Goal: Find specific page/section: Find specific page/section

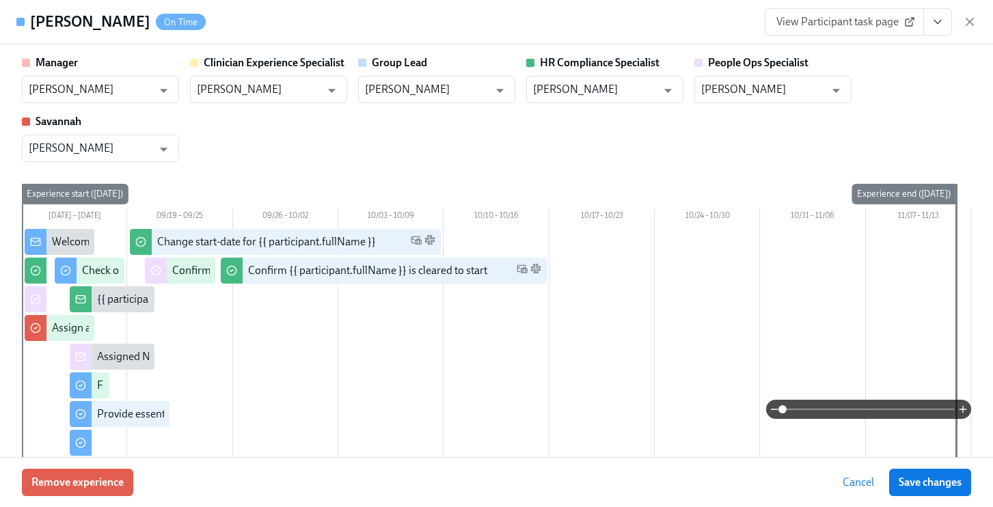
click at [968, 29] on div "View Participant task page" at bounding box center [871, 21] width 212 height 27
click at [970, 23] on icon "button" at bounding box center [970, 22] width 14 height 14
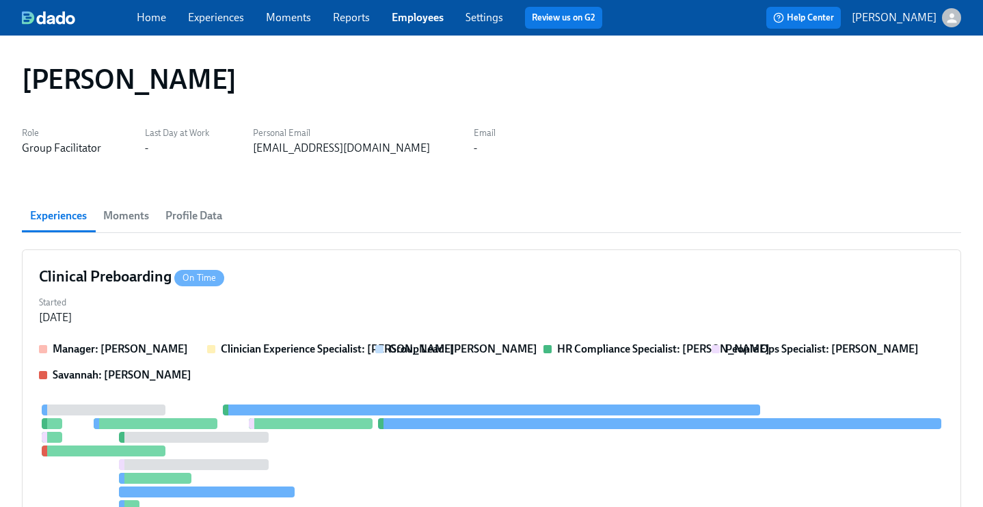
click at [218, 17] on link "Experiences" at bounding box center [216, 17] width 56 height 13
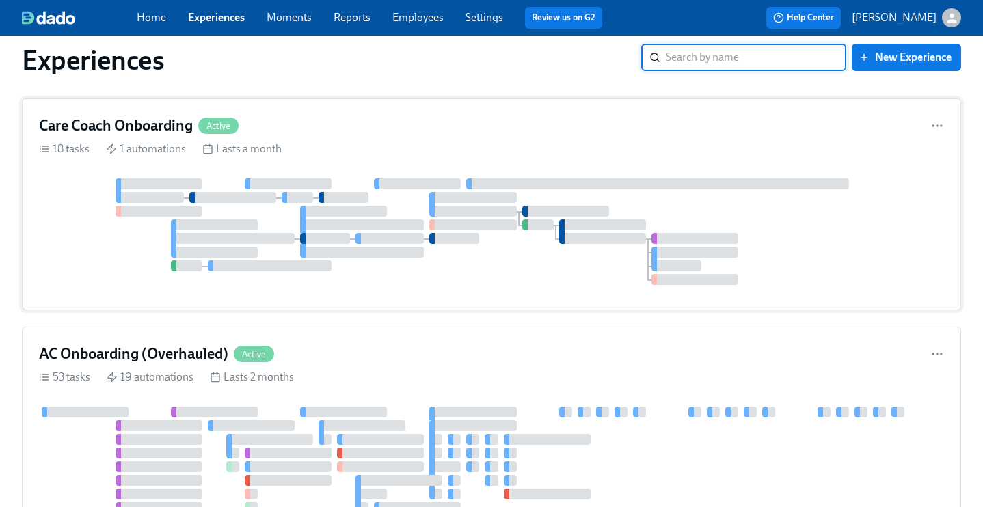
scroll to position [351, 0]
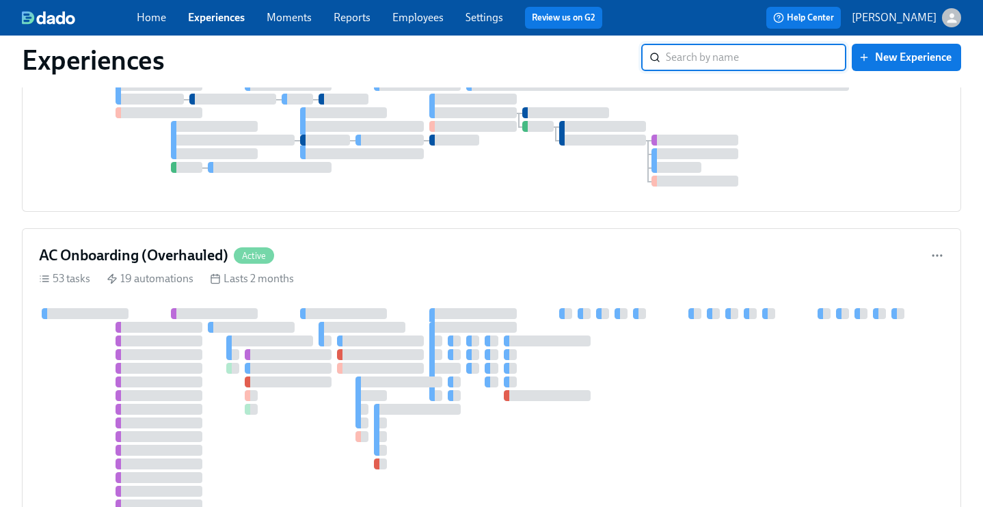
click at [711, 59] on input "search" at bounding box center [756, 57] width 180 height 27
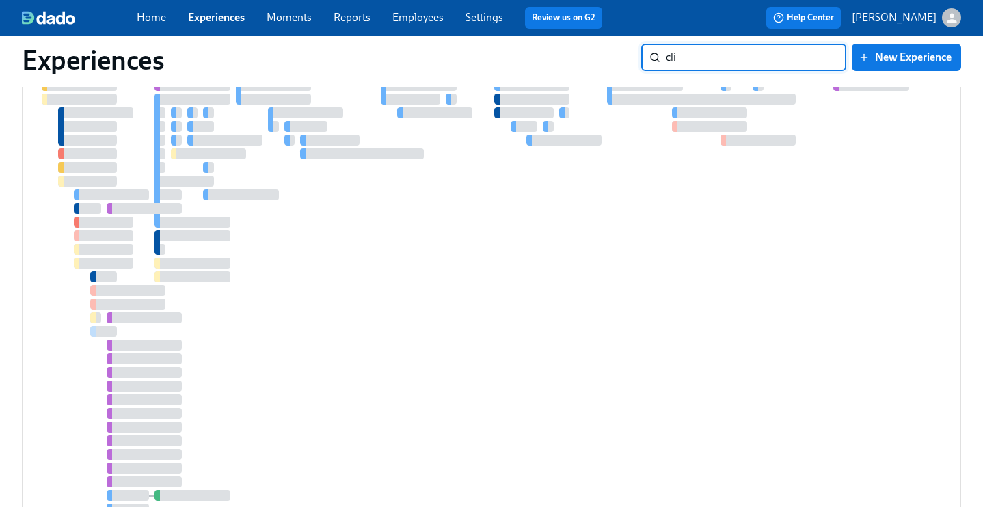
type input "clin"
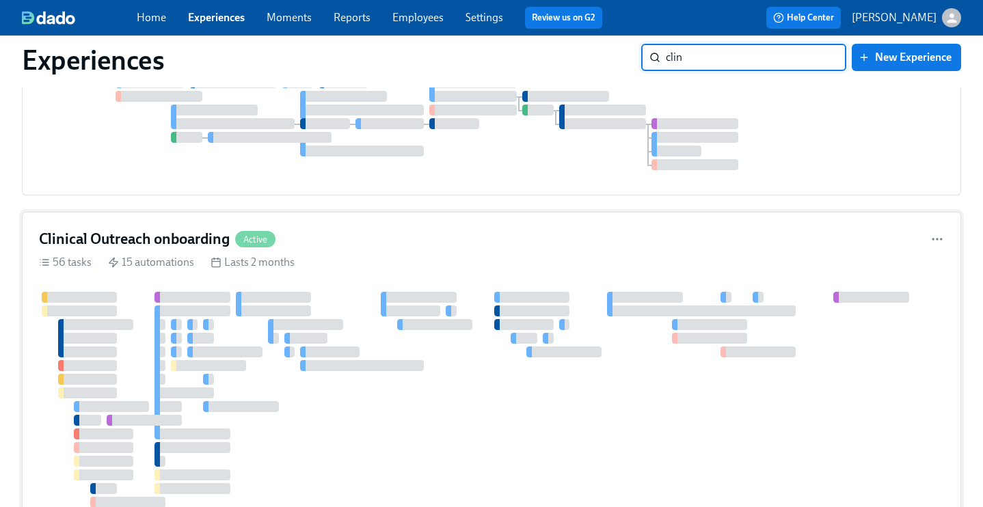
click at [532, 252] on div "Clinical Outreach onboarding Active 56 tasks 15 automations Lasts 2 months" at bounding box center [491, 489] width 939 height 554
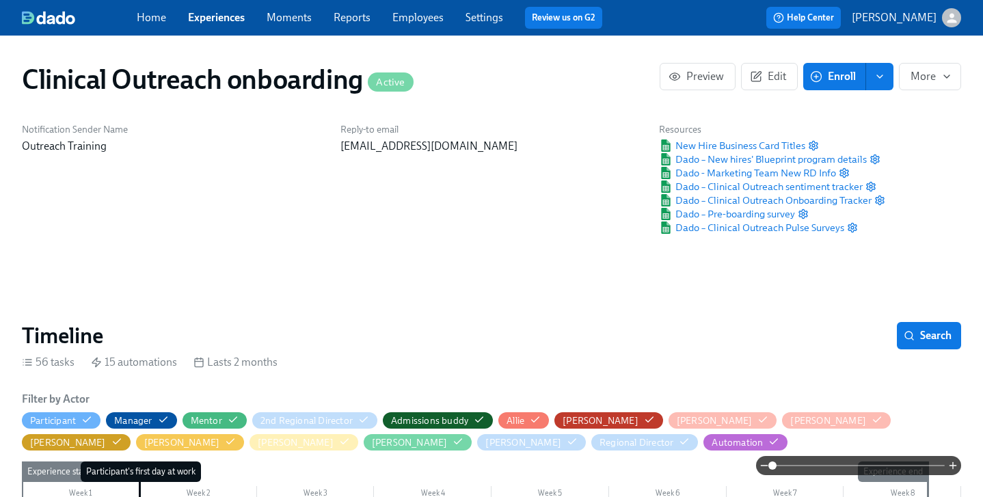
click at [236, 21] on link "Experiences" at bounding box center [216, 17] width 57 height 13
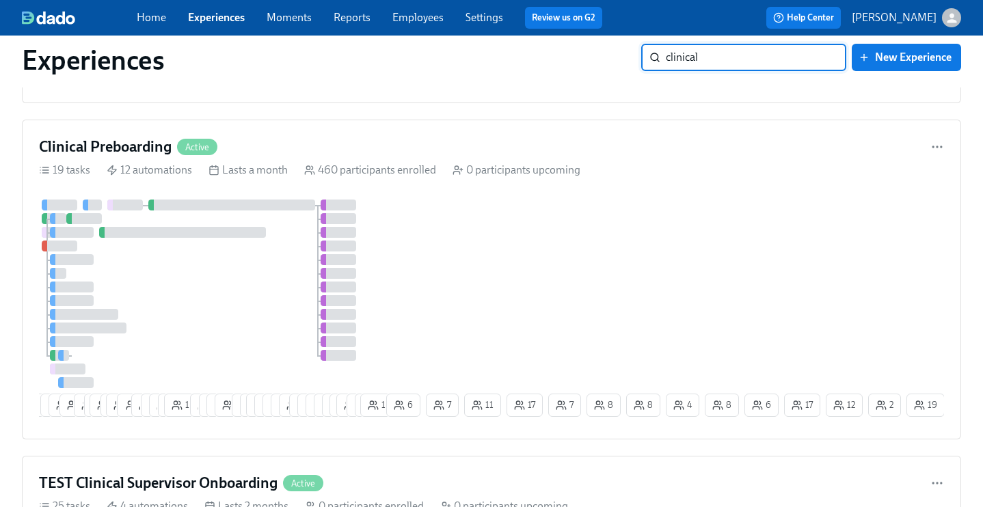
scroll to position [854, 0]
type input "clinical"
click at [534, 142] on div "Clinical Preboarding Active" at bounding box center [491, 146] width 905 height 21
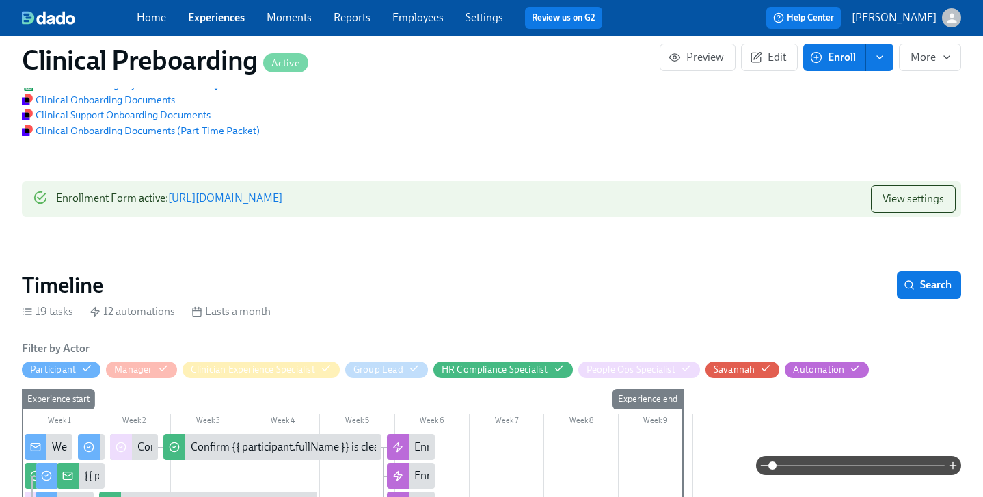
scroll to position [310, 0]
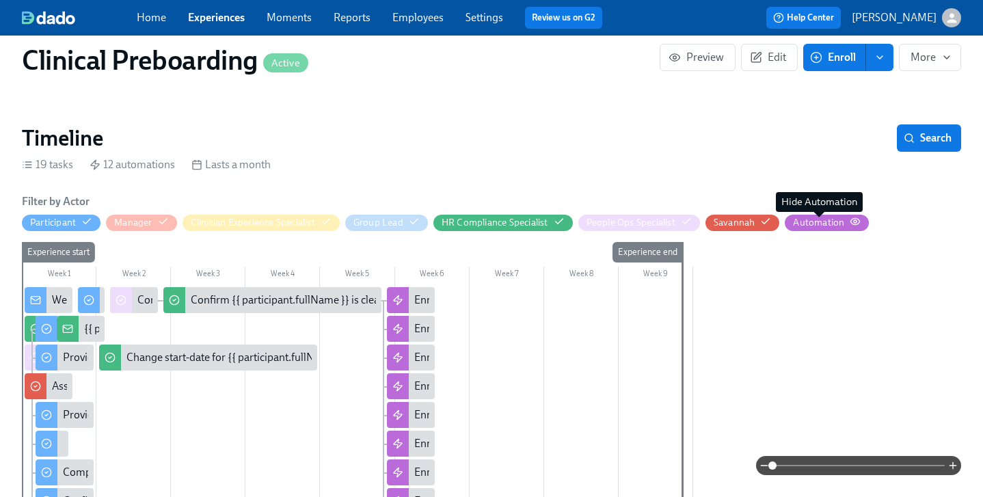
click at [843, 222] on div "Automation" at bounding box center [818, 222] width 51 height 13
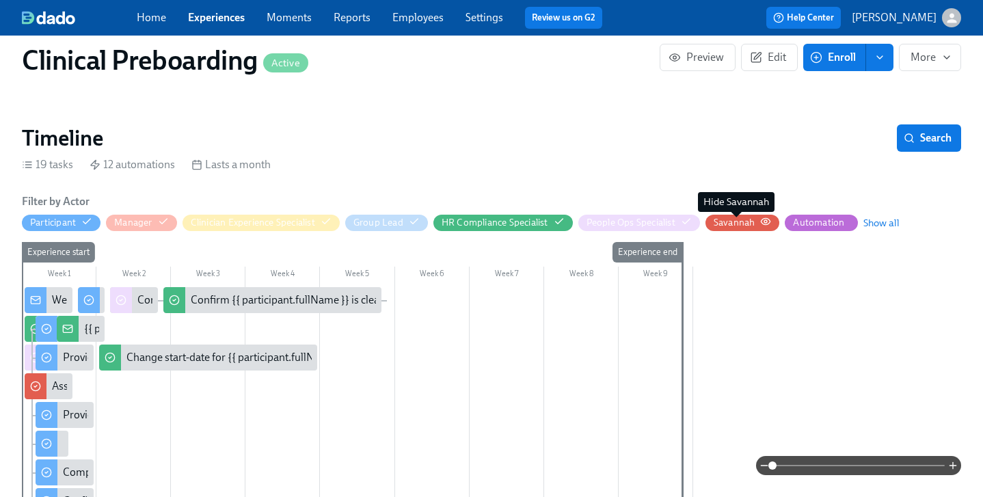
click at [755, 221] on div "Savannah" at bounding box center [735, 222] width 42 height 13
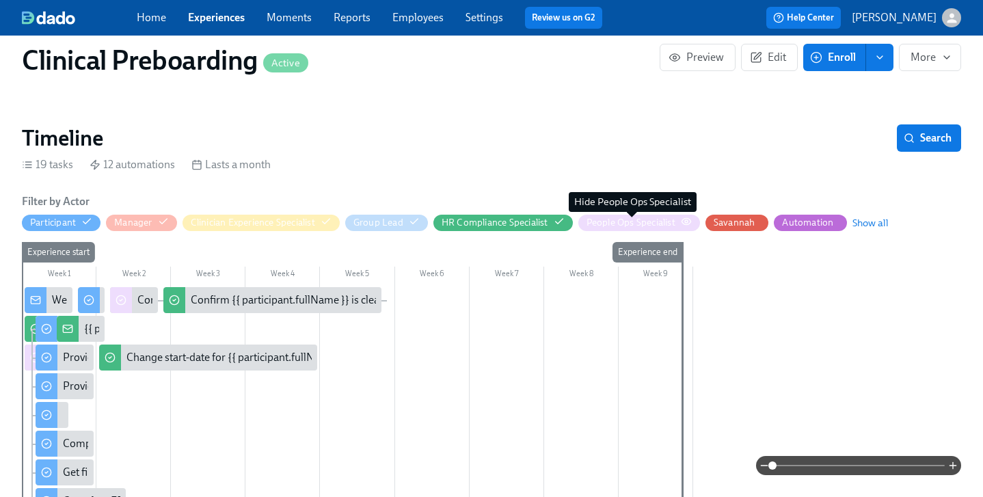
click at [670, 223] on div "People Ops Specialist" at bounding box center [630, 222] width 89 height 13
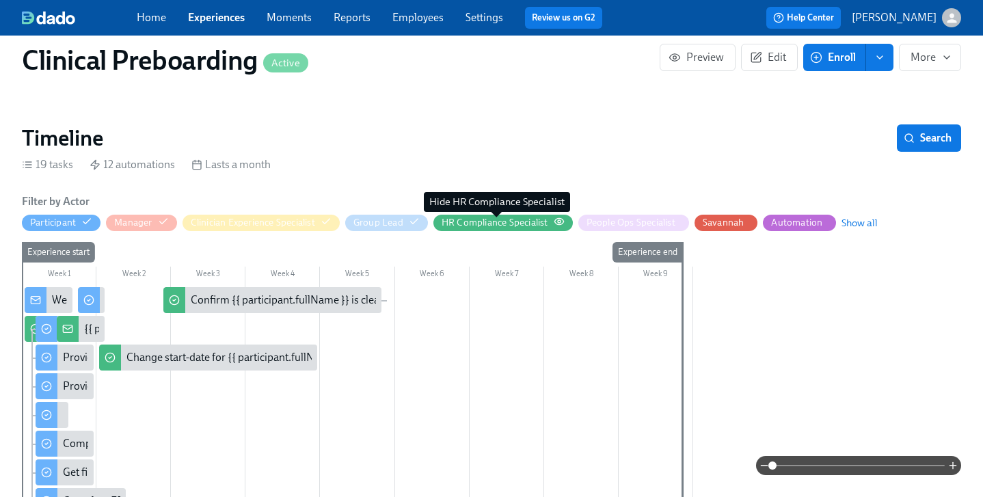
click at [520, 221] on div "HR Compliance Specialist" at bounding box center [495, 222] width 107 height 13
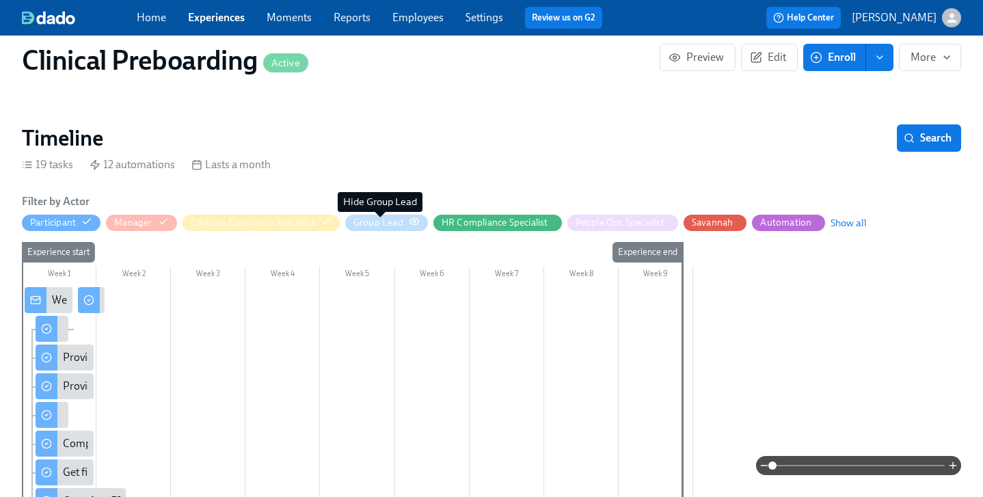
click at [398, 225] on div "Group Lead" at bounding box center [378, 222] width 50 height 13
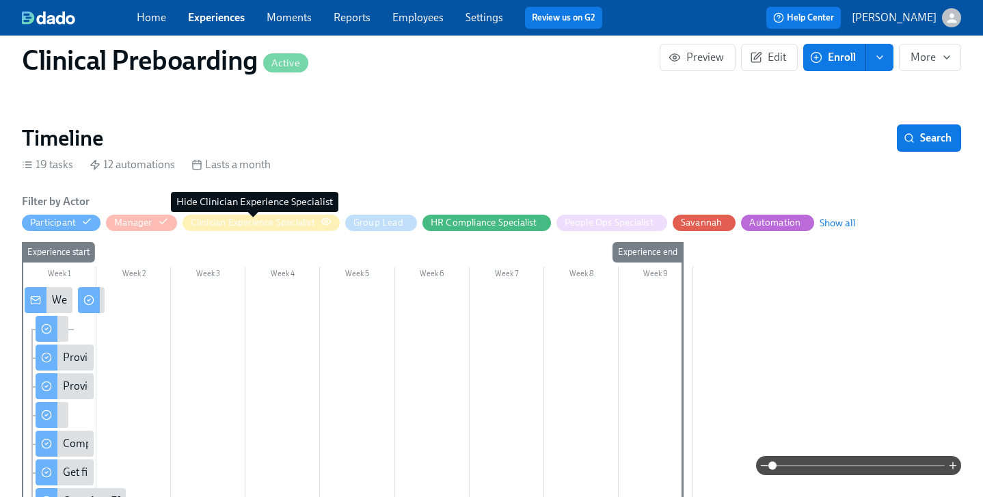
click at [264, 227] on div "Clinician Experience Specialist" at bounding box center [253, 222] width 124 height 13
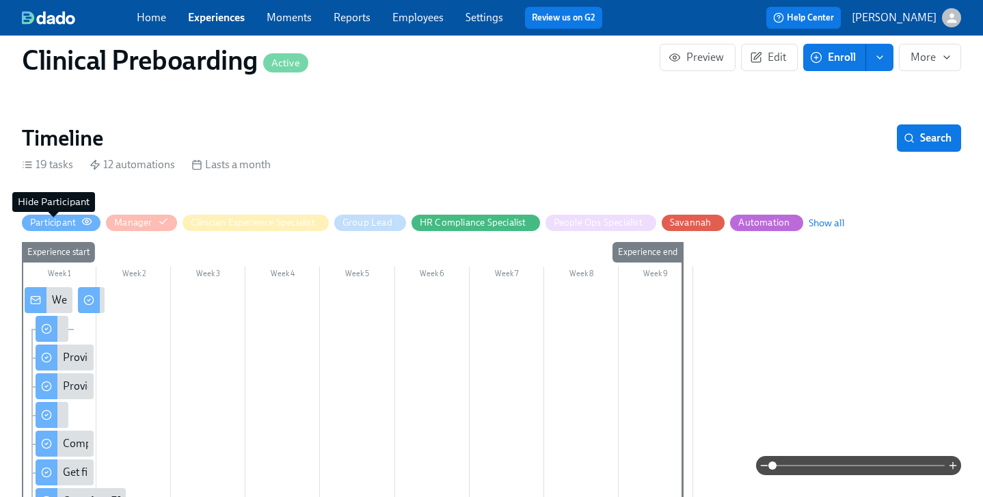
click at [66, 223] on div "Participant" at bounding box center [53, 222] width 46 height 13
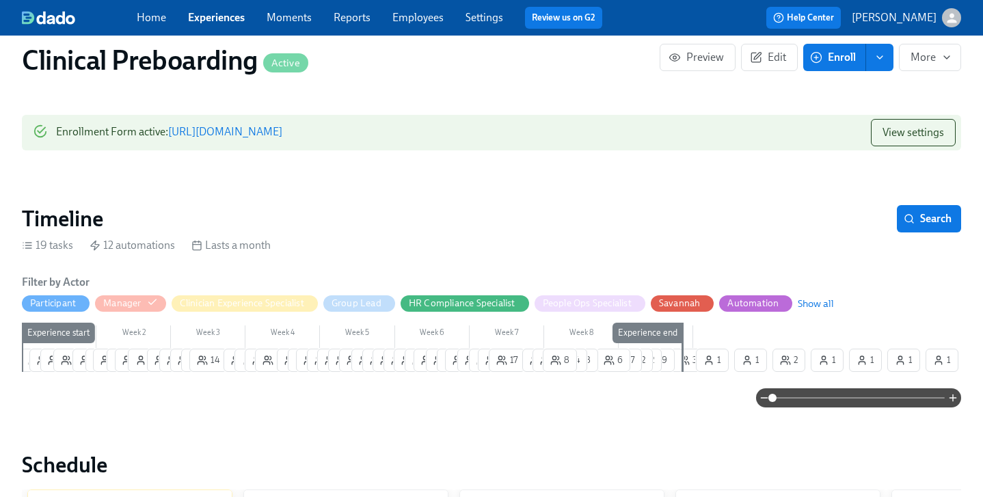
scroll to position [242, 0]
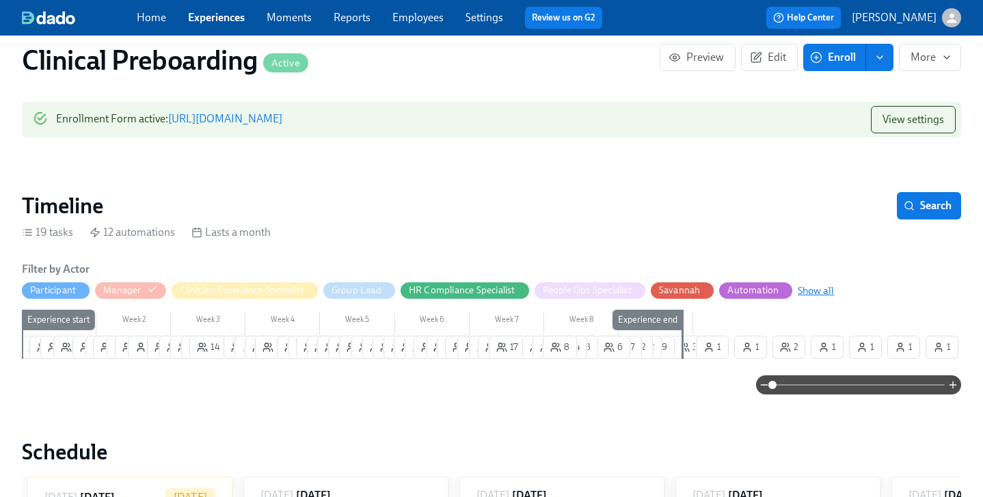
click at [820, 294] on span "Show all" at bounding box center [816, 291] width 36 height 14
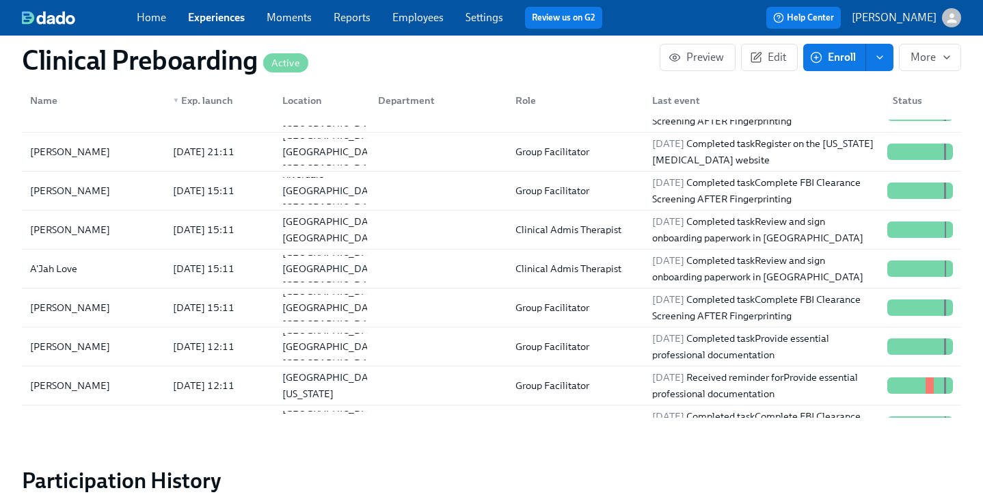
scroll to position [5112, 0]
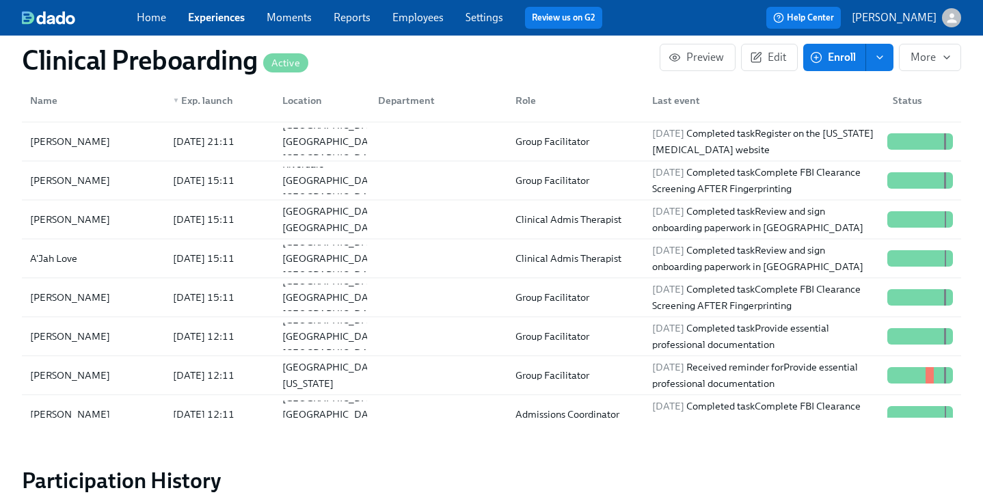
click at [206, 17] on link "Experiences" at bounding box center [216, 17] width 57 height 13
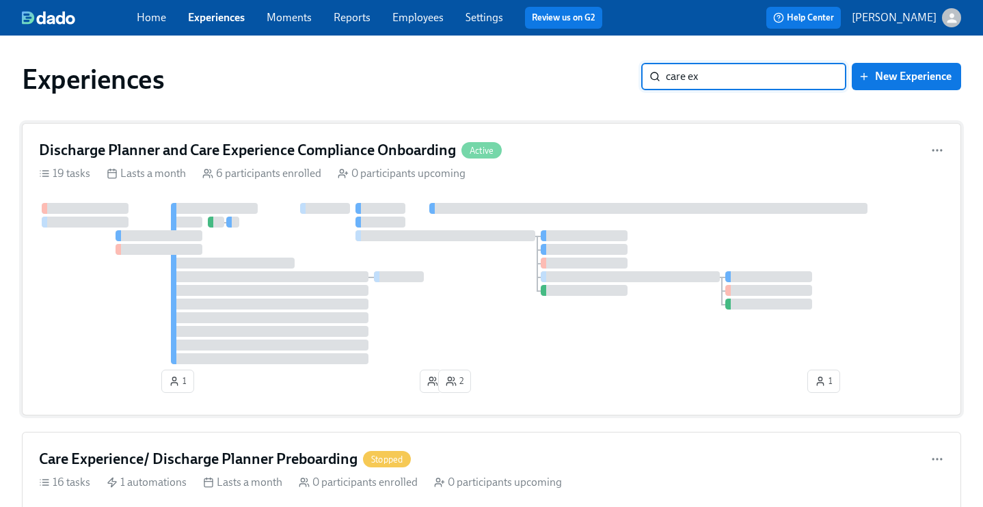
type input "care ex"
click at [556, 149] on div "Discharge Planner and Care Experience Compliance Onboarding Active" at bounding box center [491, 150] width 905 height 21
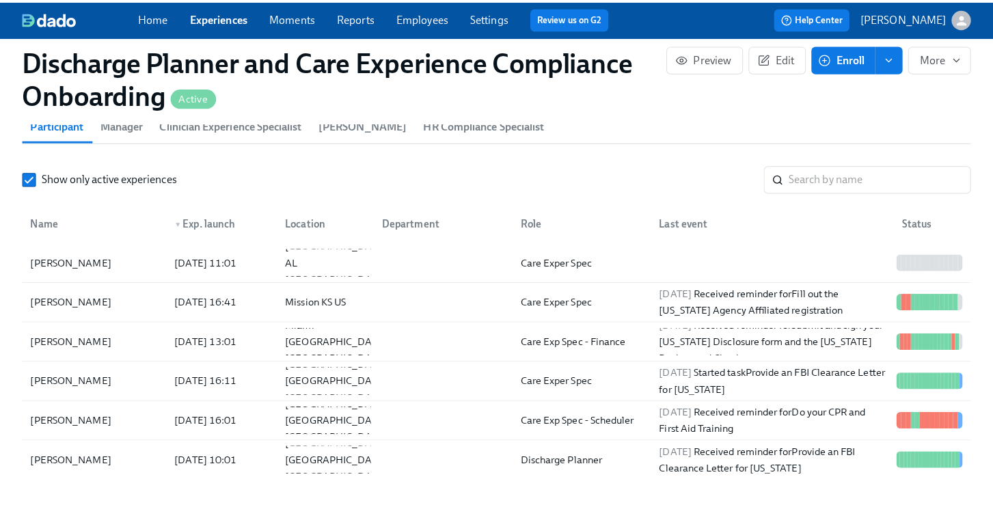
scroll to position [1361, 0]
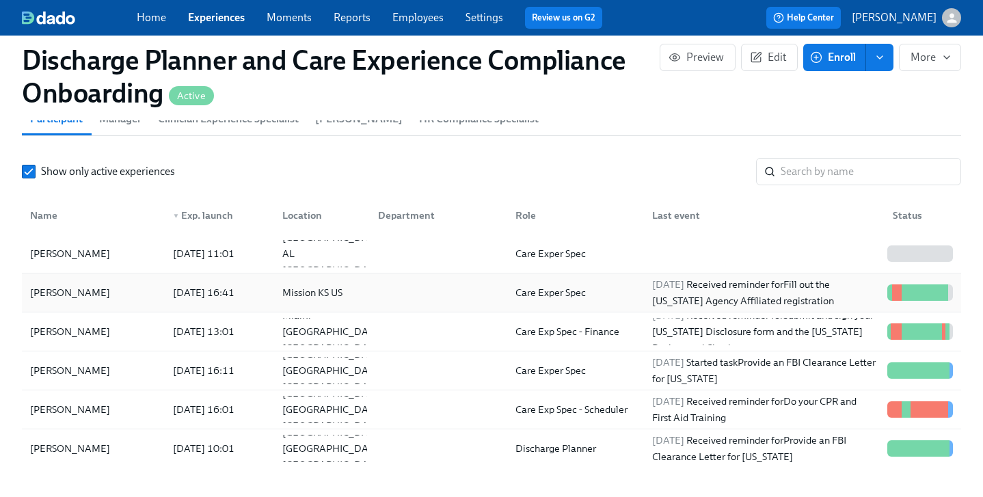
click at [517, 296] on div "Care Exper Spec" at bounding box center [550, 292] width 81 height 16
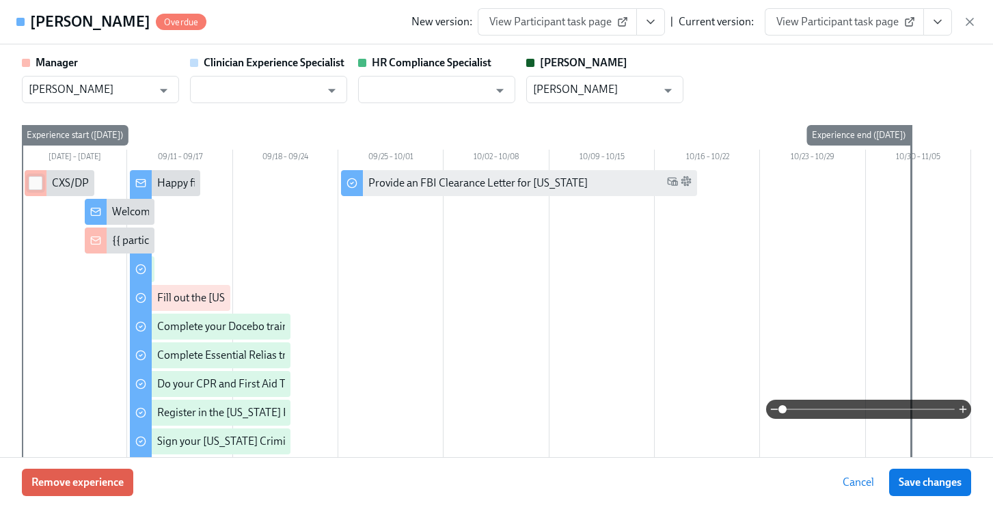
click at [31, 183] on input "checkbox" at bounding box center [35, 183] width 12 height 12
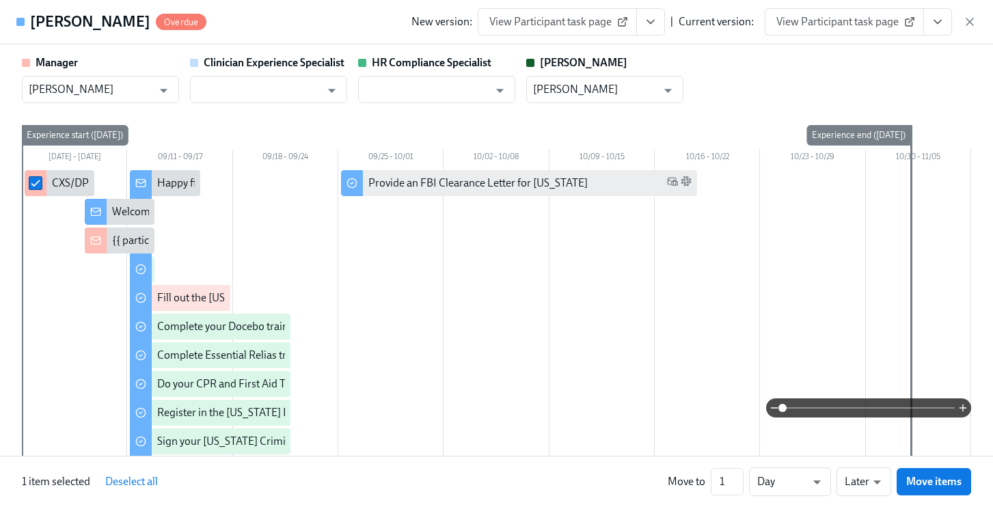
click at [31, 183] on input "checkbox" at bounding box center [35, 183] width 12 height 12
checkbox input "false"
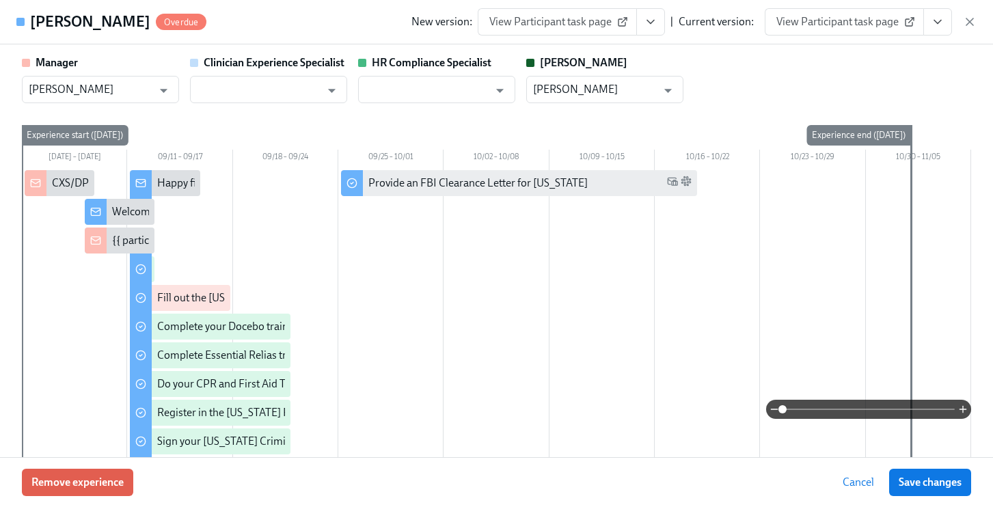
click at [70, 181] on div "CXS/DP cleared to start" at bounding box center [106, 183] width 108 height 15
